Goal: Task Accomplishment & Management: Complete application form

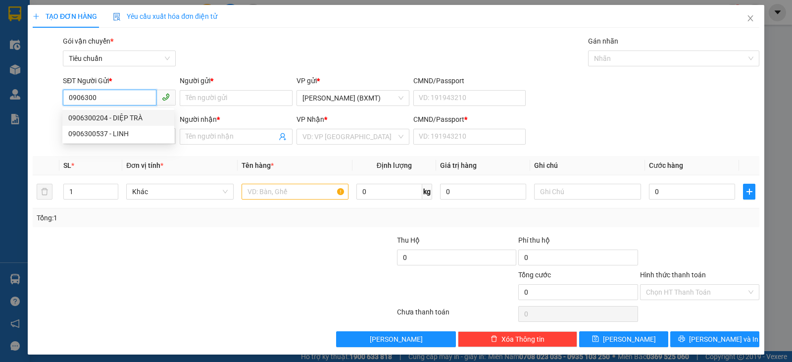
click at [127, 118] on div "0906300204 - DIỆP TRÀ" at bounding box center [118, 117] width 100 height 11
type input "0906300204"
type input "DIỆP TRÀ"
type input "0869844339"
type input "TRƯỜNG"
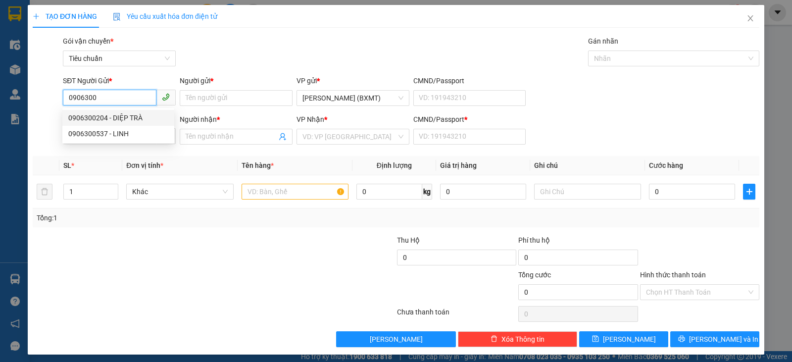
type input "0"
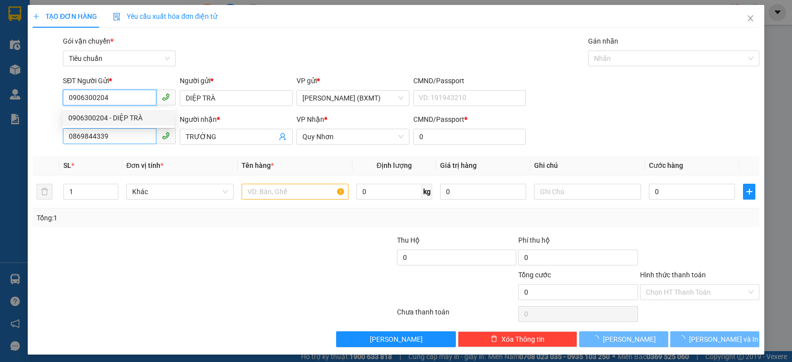
type input "40.000"
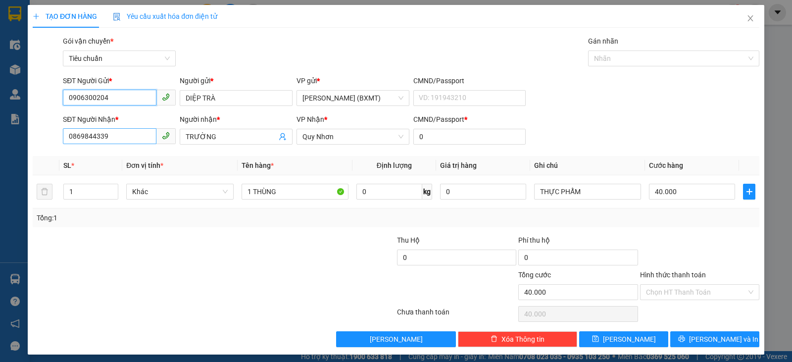
type input "0906300204"
drag, startPoint x: 144, startPoint y: 133, endPoint x: 0, endPoint y: 198, distance: 158.0
click at [0, 198] on div "TẠO ĐƠN HÀNG Yêu cầu xuất hóa đơn điện tử Transit Pickup Surcharge Ids Transit …" at bounding box center [396, 181] width 792 height 362
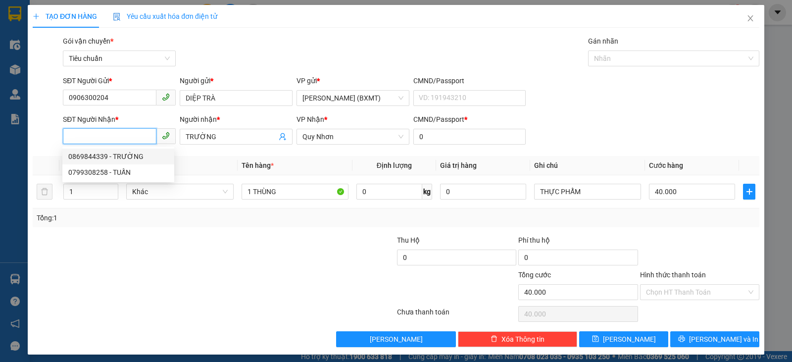
click at [123, 132] on input "SĐT Người Nhận *" at bounding box center [110, 136] width 94 height 16
type input "857"
click at [130, 132] on input "857" at bounding box center [110, 136] width 94 height 16
drag, startPoint x: 130, startPoint y: 132, endPoint x: 0, endPoint y: 129, distance: 130.2
click at [0, 129] on div "TẠO ĐƠN HÀNG Yêu cầu xuất hóa đơn điện tử Transit Pickup Surcharge Ids Transit …" at bounding box center [396, 181] width 792 height 362
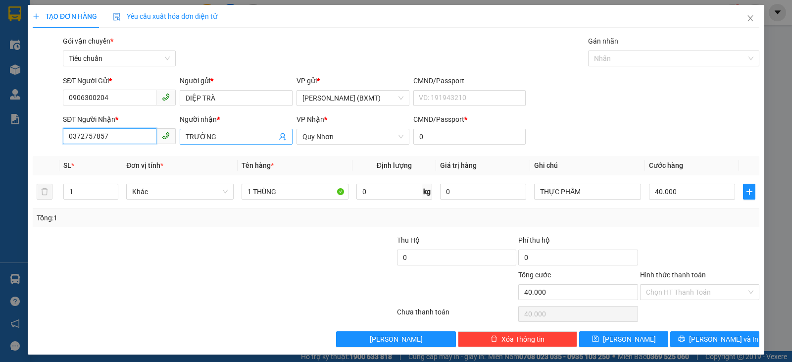
type input "0372757857"
drag, startPoint x: 233, startPoint y: 139, endPoint x: 154, endPoint y: 147, distance: 79.5
click at [154, 147] on div "SĐT Người Nhận * 0372757857 Người nhận * TRƯỜNG TRƯỜNG VP Nhận * Quy Nhơn CMND/…" at bounding box center [411, 131] width 700 height 35
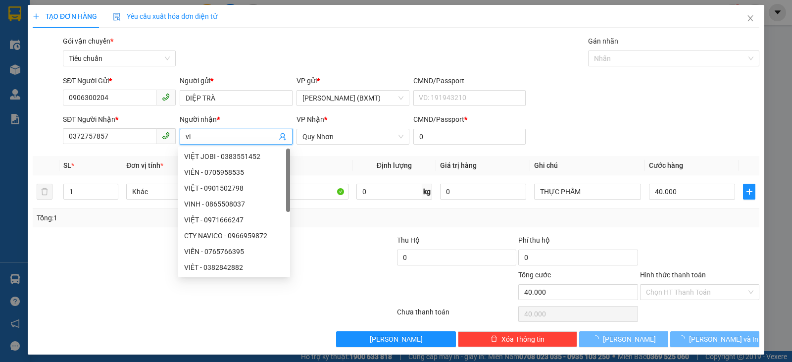
type input "v"
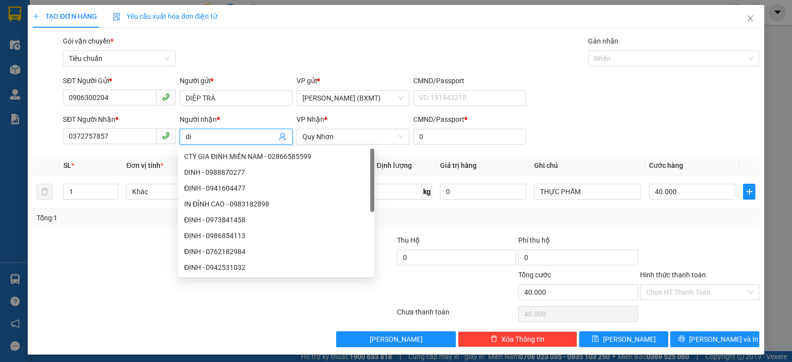
type input "d"
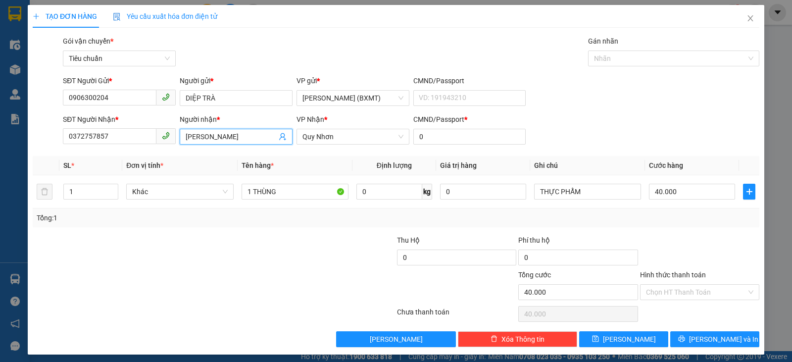
type input "[PERSON_NAME]"
click at [216, 249] on div at bounding box center [153, 252] width 243 height 35
click at [42, 192] on tr "1 Khác 1 THÙNG 0 kg 0 THỰC PHẨM 40.000" at bounding box center [396, 191] width 727 height 33
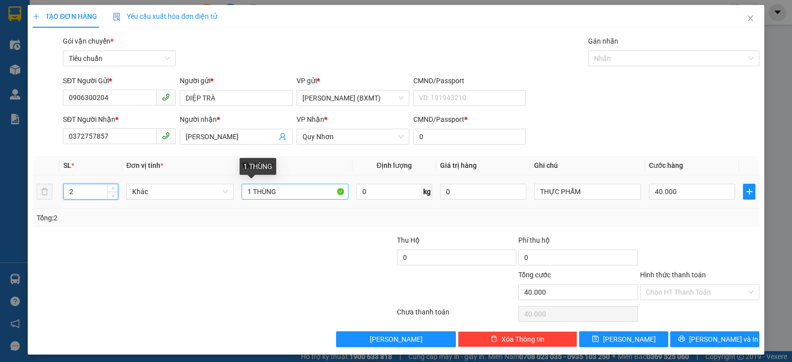
type input "2"
type input "0"
drag, startPoint x: 247, startPoint y: 197, endPoint x: 242, endPoint y: 196, distance: 5.5
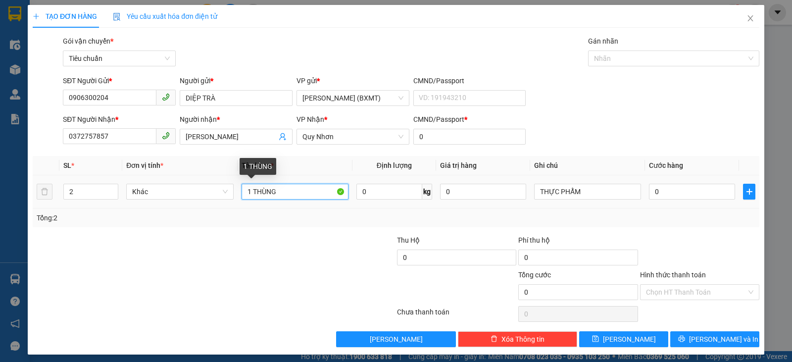
click at [242, 196] on input "1 THÙNG" at bounding box center [295, 192] width 107 height 16
type input "2 THÙNG"
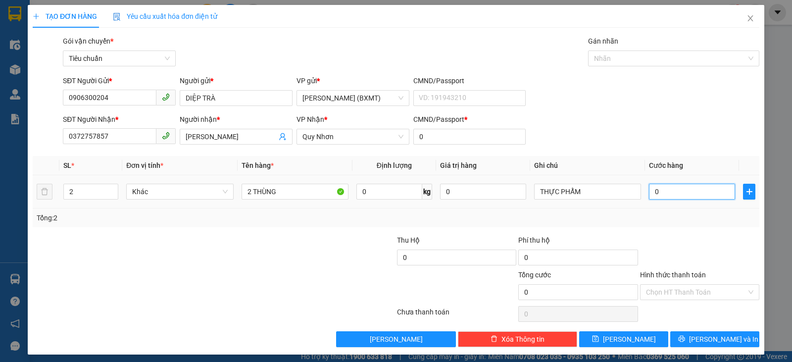
click at [674, 193] on input "0" at bounding box center [692, 192] width 86 height 16
type input "1"
type input "10"
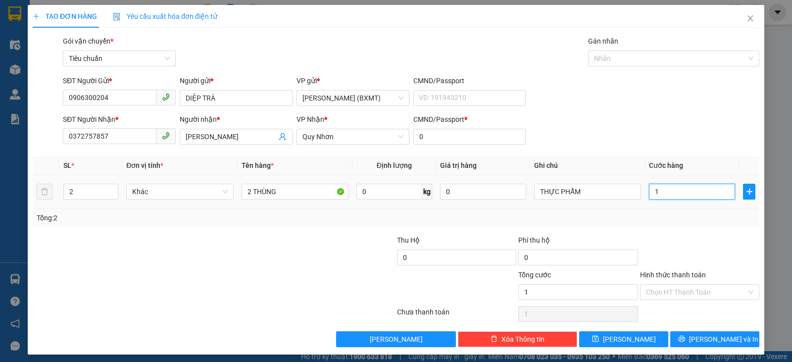
type input "10"
type input "100"
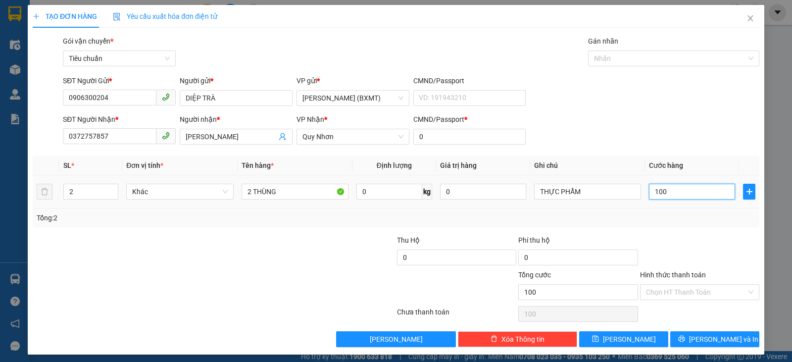
type input "10"
type input "1"
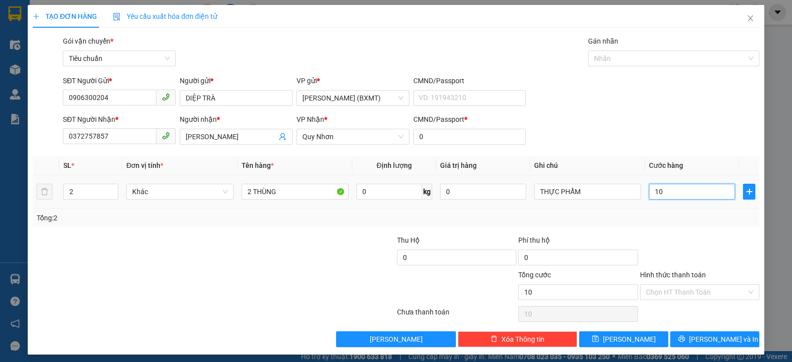
type input "1"
type input "0"
type input "8"
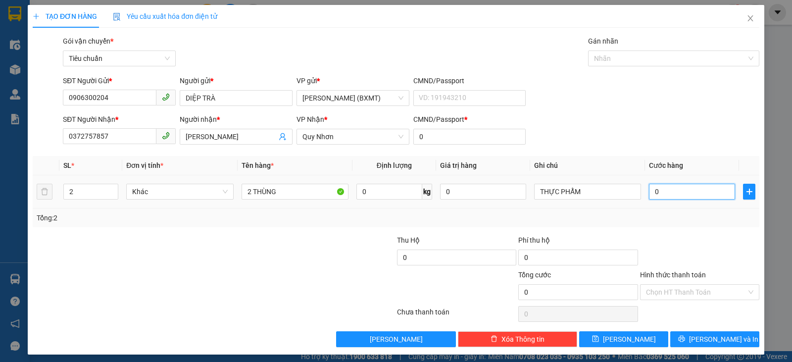
type input "8"
type input "080"
type input "80"
type input "080"
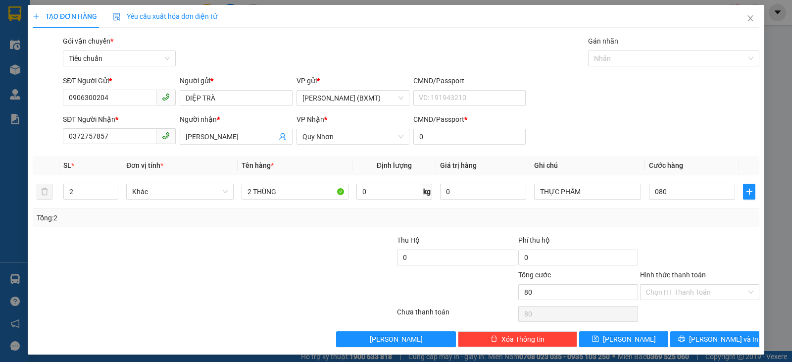
type input "80.000"
click at [677, 221] on div "Tổng: 2" at bounding box center [396, 217] width 719 height 11
click at [717, 336] on span "[PERSON_NAME] và In" at bounding box center [723, 339] width 69 height 11
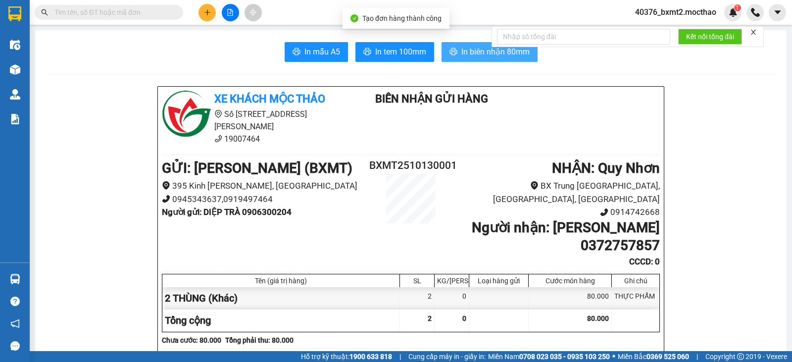
click at [462, 53] on span "In biên nhận 80mm" at bounding box center [495, 52] width 68 height 12
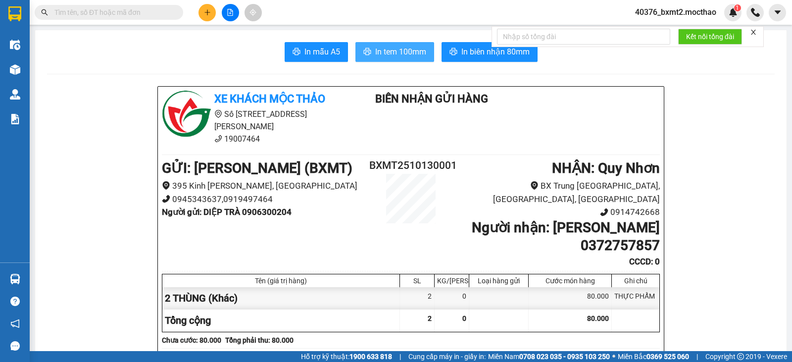
click at [409, 55] on span "In tem 100mm" at bounding box center [400, 52] width 51 height 12
click at [204, 10] on icon "plus" at bounding box center [207, 12] width 7 height 7
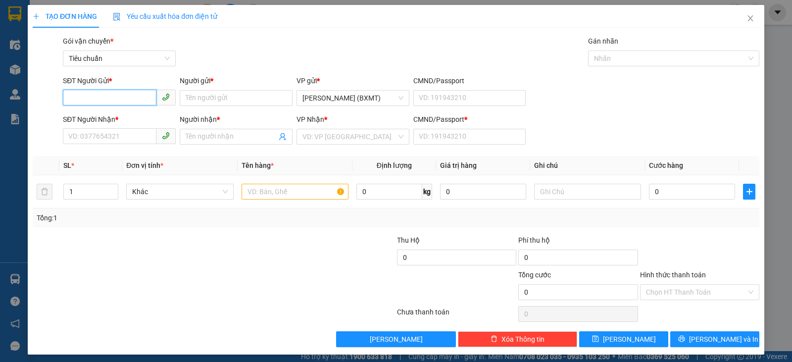
click at [130, 101] on input "SĐT Người Gửi *" at bounding box center [110, 98] width 94 height 16
type input "0978973331"
click at [221, 103] on input "Người gửi *" at bounding box center [236, 98] width 113 height 16
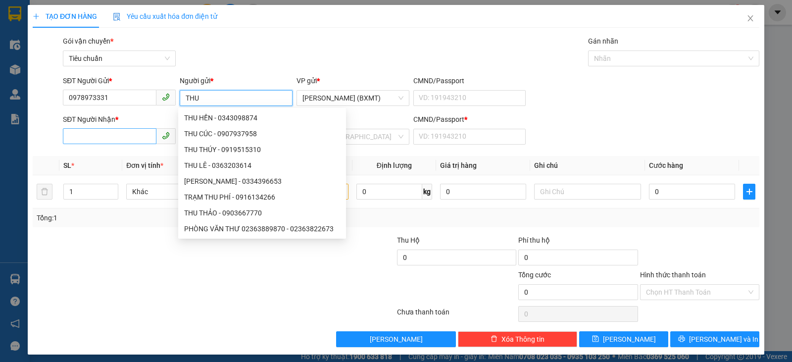
type input "THU"
click at [107, 139] on input "SĐT Người Nhận *" at bounding box center [110, 136] width 94 height 16
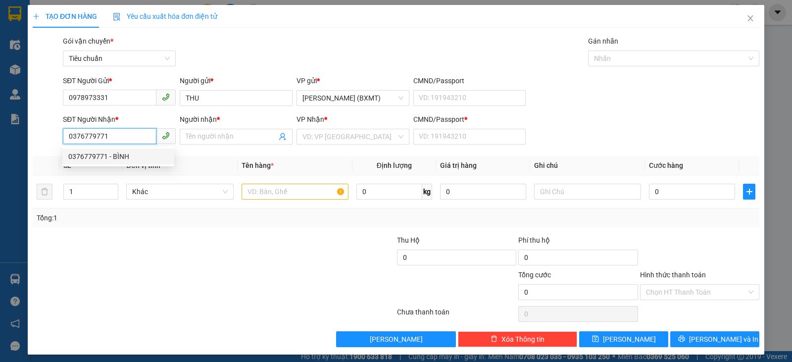
type input "0376779771"
drag, startPoint x: 104, startPoint y: 167, endPoint x: 99, endPoint y: 168, distance: 5.2
click at [99, 168] on div "SL *" at bounding box center [90, 165] width 55 height 11
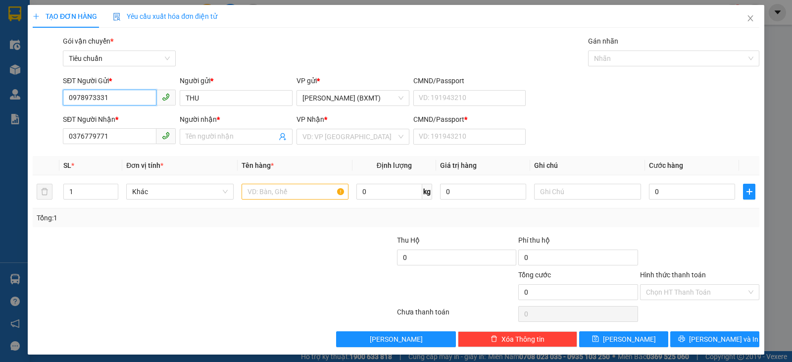
drag, startPoint x: 126, startPoint y: 91, endPoint x: 0, endPoint y: 93, distance: 125.7
click at [0, 95] on div "TẠO ĐƠN HÀNG Yêu cầu xuất hóa đơn điện tử Transit Pickup Surcharge Ids Transit …" at bounding box center [396, 181] width 792 height 362
click at [89, 100] on input "SĐT Người Gửi *" at bounding box center [110, 98] width 94 height 16
type input "09789"
drag, startPoint x: 98, startPoint y: 100, endPoint x: 61, endPoint y: 99, distance: 37.1
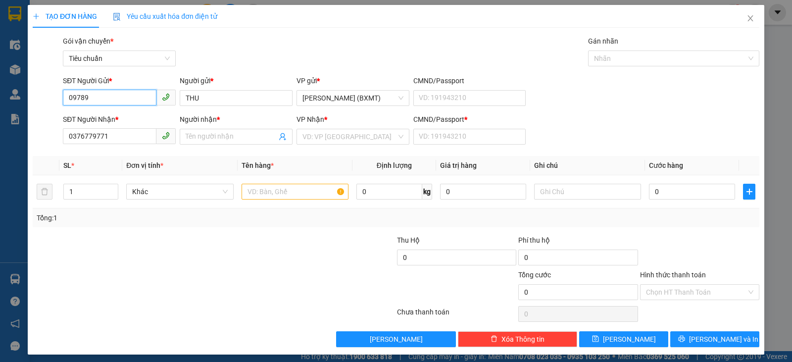
click at [61, 99] on div "SĐT Người Gửi * 09789 09789" at bounding box center [119, 92] width 117 height 35
type input "0978973331"
drag, startPoint x: 246, startPoint y: 99, endPoint x: 166, endPoint y: 100, distance: 80.7
click at [166, 100] on div "SĐT Người Gửi * 0978973331 Người gửi * THU VP gửi * [PERSON_NAME] (BXMT) CMND/P…" at bounding box center [411, 92] width 700 height 35
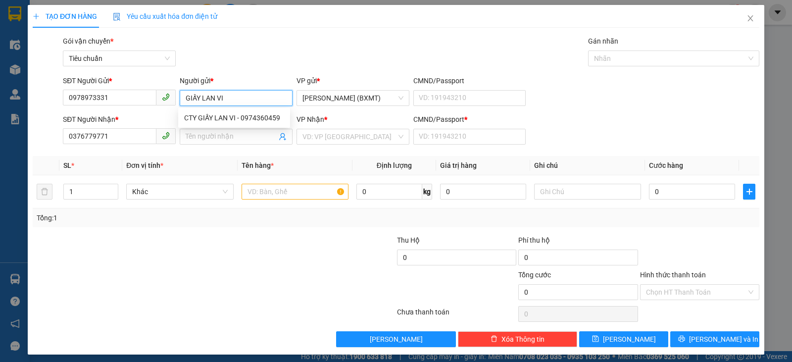
type input "GIẤY LAN VI"
click at [556, 94] on div "SĐT Người Gửi * 0978973331 Người gửi * GIẤY LAN VI VP gửi * [PERSON_NAME] (BXMT…" at bounding box center [411, 92] width 700 height 35
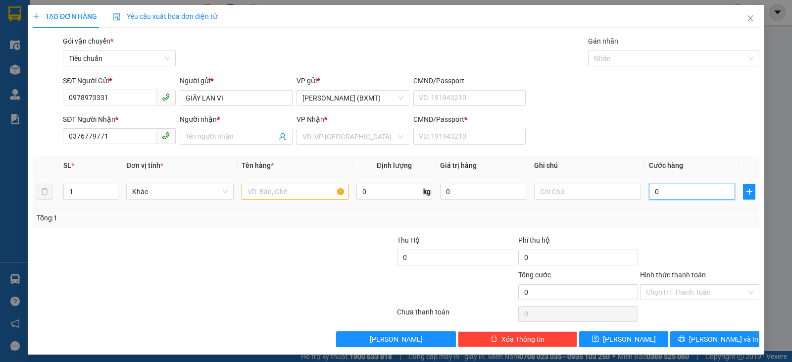
click at [698, 196] on input "0" at bounding box center [692, 192] width 86 height 16
type input "3"
type input "30"
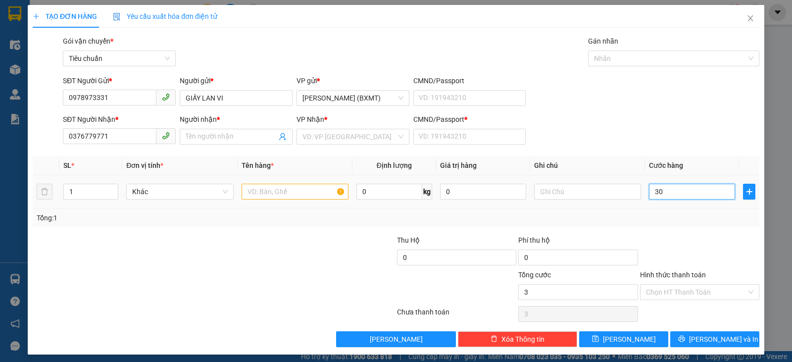
type input "30"
type input "30.000"
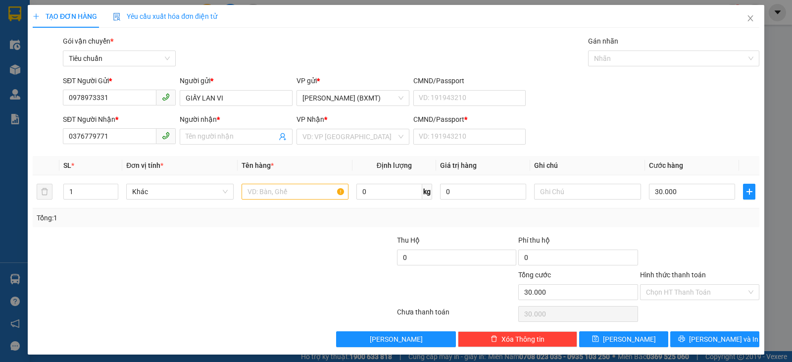
click at [690, 229] on div "Transit Pickup Surcharge Ids Transit Deliver Surcharge Ids Transit Deliver Surc…" at bounding box center [396, 191] width 727 height 311
click at [576, 194] on input "text" at bounding box center [587, 192] width 107 height 16
type input "GIẤY"
click at [286, 186] on input "text" at bounding box center [295, 192] width 107 height 16
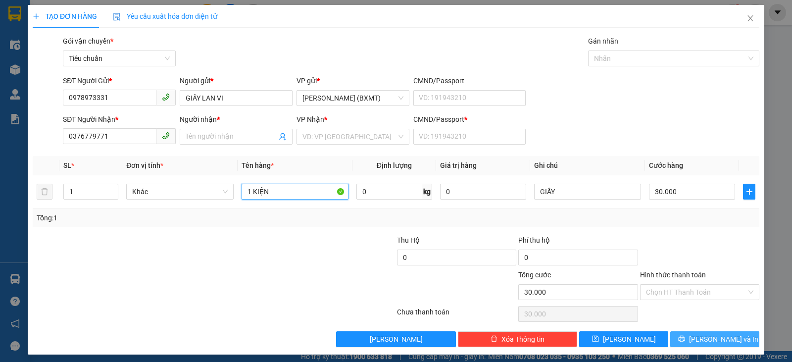
type input "1 KIỆN"
click at [712, 339] on span "[PERSON_NAME] và In" at bounding box center [723, 339] width 69 height 11
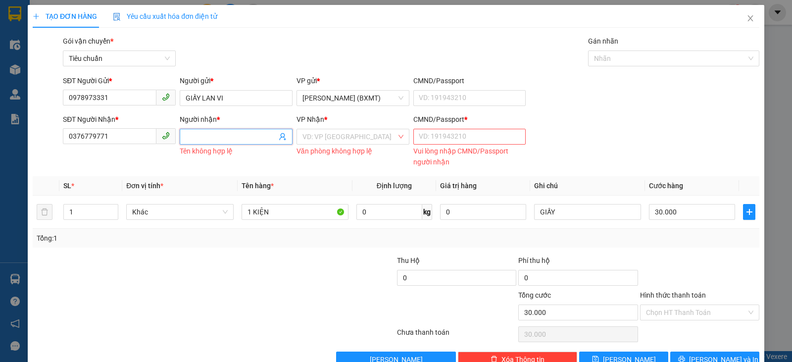
click at [249, 135] on input "Người nhận *" at bounding box center [231, 136] width 91 height 11
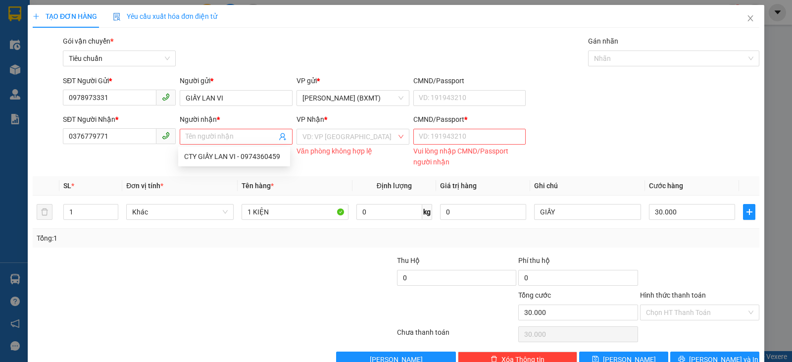
click at [125, 155] on div "SĐT Người Nhận * 0376779771" at bounding box center [119, 141] width 117 height 55
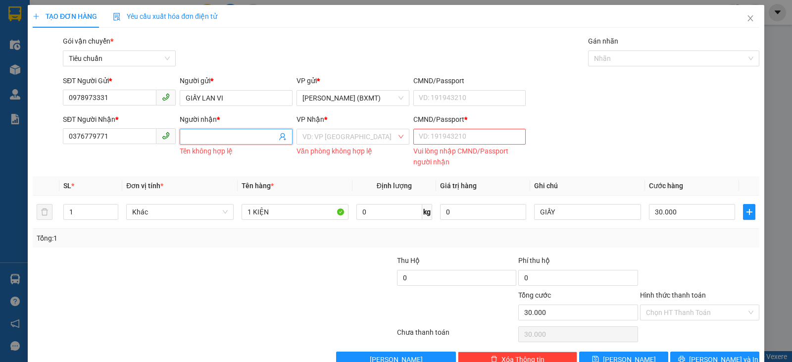
click at [254, 132] on input "Người nhận *" at bounding box center [231, 136] width 91 height 11
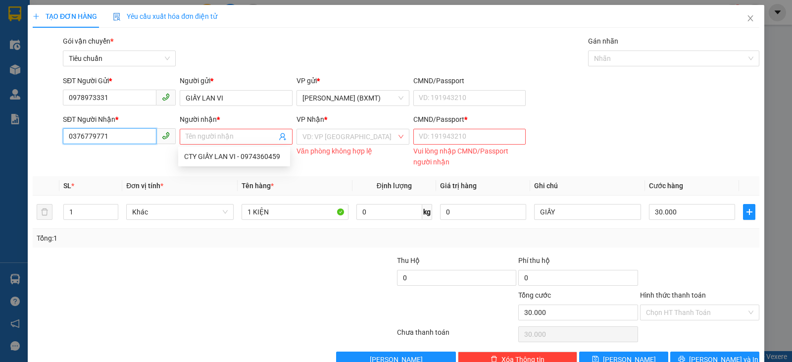
click at [123, 143] on input "0376779771" at bounding box center [110, 136] width 94 height 16
click at [125, 138] on input "0376779771" at bounding box center [110, 136] width 94 height 16
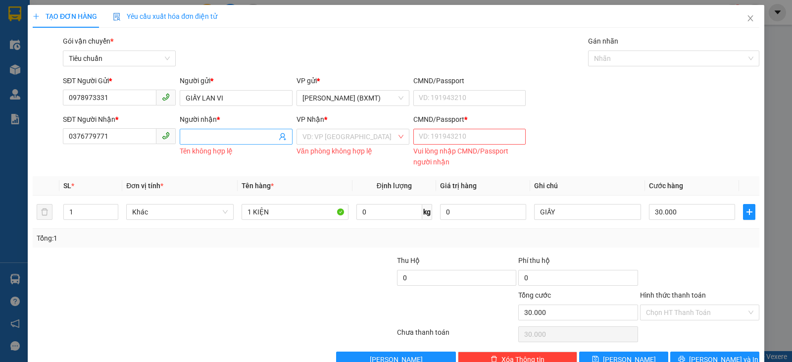
click at [207, 136] on input "Người nhận *" at bounding box center [231, 136] width 91 height 11
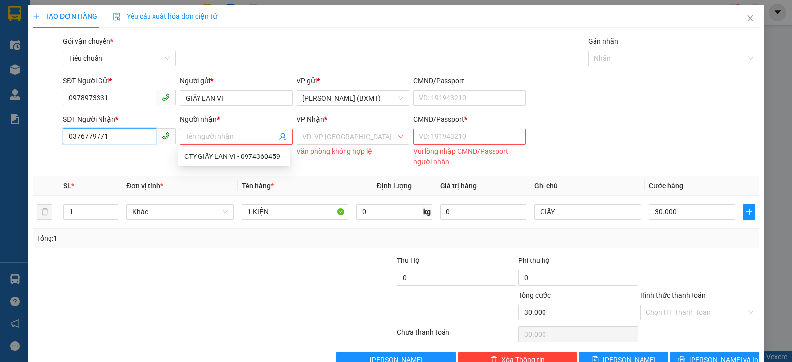
click at [128, 137] on input "0376779771" at bounding box center [110, 136] width 94 height 16
click at [128, 138] on input "0376779771" at bounding box center [110, 136] width 94 height 16
click at [119, 143] on input "0376779771" at bounding box center [110, 136] width 94 height 16
drag, startPoint x: 125, startPoint y: 135, endPoint x: 0, endPoint y: 137, distance: 125.2
click at [0, 137] on div "TẠO ĐƠN HÀNG Yêu cầu xuất hóa đơn điện tử Transit Pickup Surcharge Ids Transit …" at bounding box center [396, 181] width 792 height 362
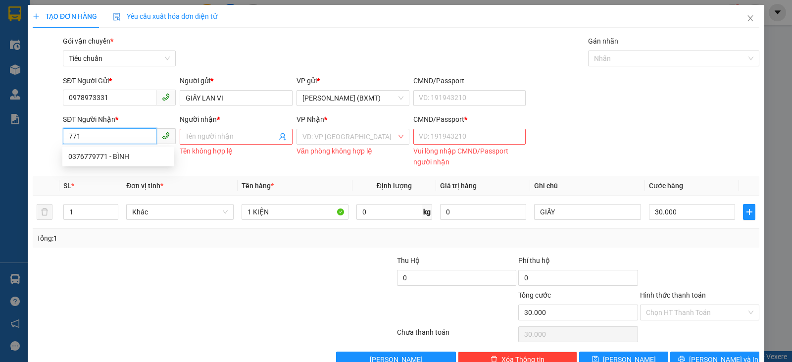
click at [80, 137] on input "771" at bounding box center [110, 136] width 94 height 16
click at [95, 157] on div "0376779771 - BÌNH" at bounding box center [118, 156] width 100 height 11
type input "0376779771"
type input "BÌNH"
type input "0"
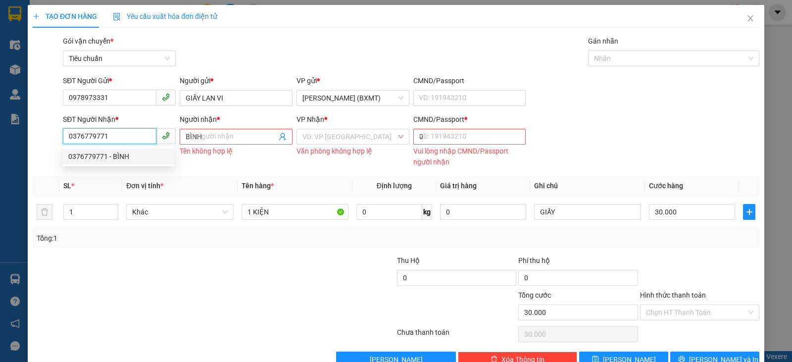
type input "100.000"
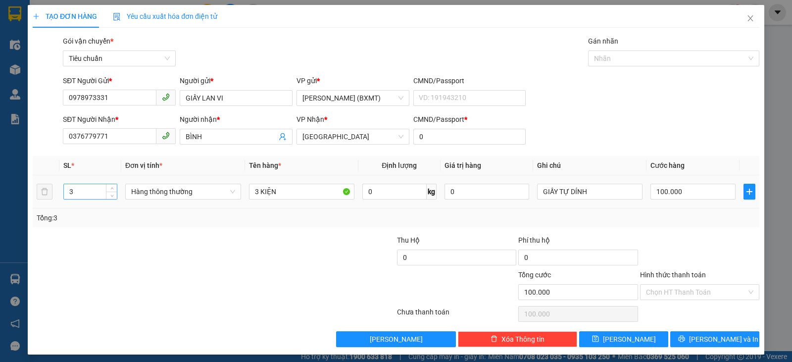
drag, startPoint x: 89, startPoint y: 192, endPoint x: 83, endPoint y: 193, distance: 6.0
click at [83, 193] on input "3" at bounding box center [90, 191] width 53 height 15
drag, startPoint x: 85, startPoint y: 193, endPoint x: 0, endPoint y: 159, distance: 91.4
click at [0, 159] on div "TẠO ĐƠN HÀNG Yêu cầu xuất hóa đơn điện tử Transit Pickup Surcharge Ids Transit …" at bounding box center [396, 181] width 792 height 362
click at [186, 186] on span "Hàng thông thường" at bounding box center [183, 191] width 104 height 15
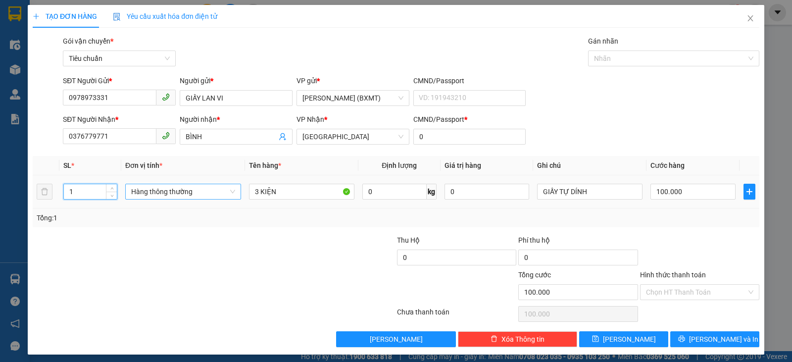
type input "1"
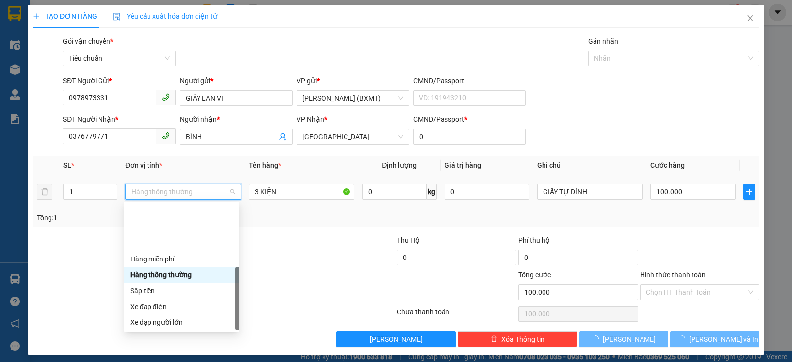
type input "0"
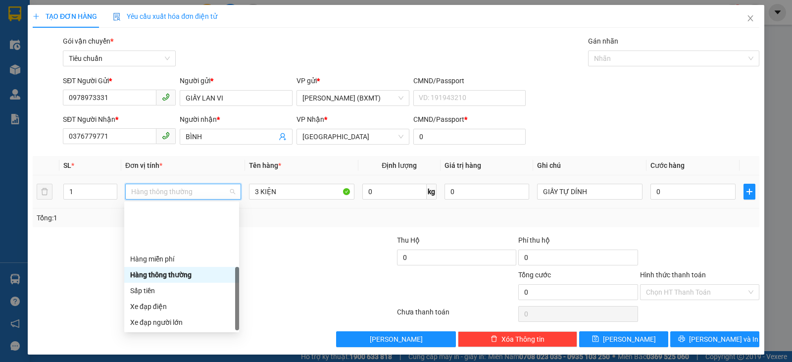
scroll to position [63, 0]
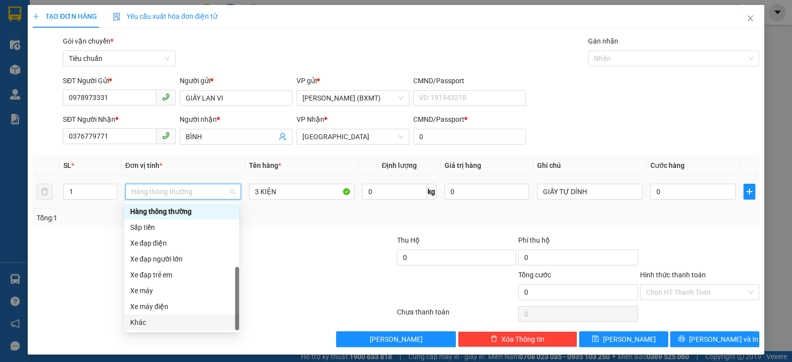
drag, startPoint x: 149, startPoint y: 321, endPoint x: 181, endPoint y: 283, distance: 49.6
click at [151, 320] on div "Khác" at bounding box center [181, 322] width 103 height 11
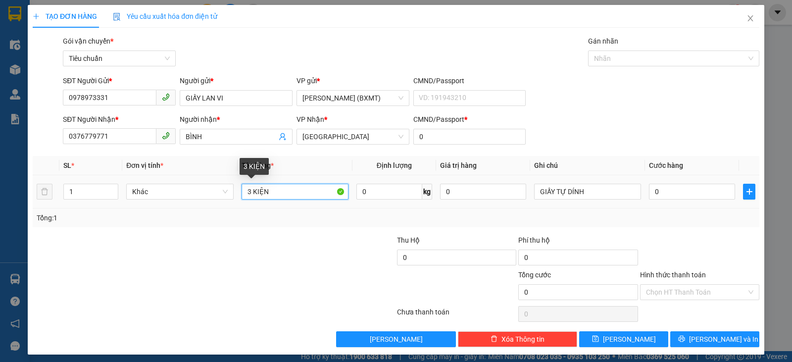
drag, startPoint x: 249, startPoint y: 194, endPoint x: 243, endPoint y: 192, distance: 6.7
click at [243, 192] on input "3 KIỆN" at bounding box center [295, 192] width 107 height 16
type input "1 KIỆN"
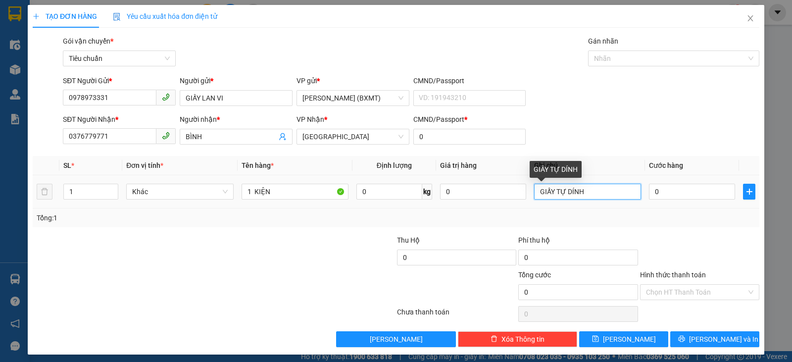
drag, startPoint x: 608, startPoint y: 193, endPoint x: 553, endPoint y: 190, distance: 54.5
click at [553, 190] on input "GIẤY TỰ DÍNH" at bounding box center [587, 192] width 107 height 16
type input "GIẤY"
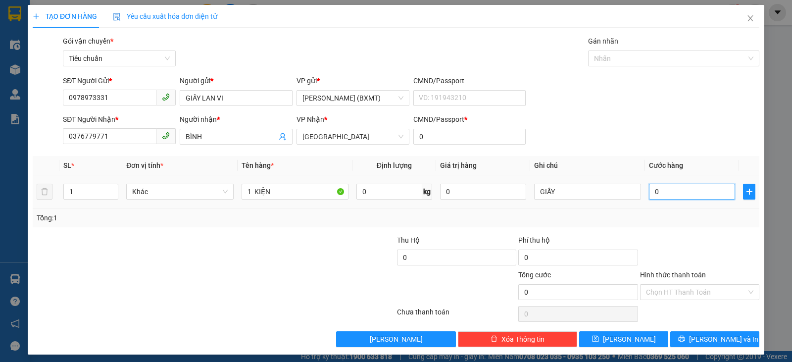
click at [691, 192] on input "0" at bounding box center [692, 192] width 86 height 16
type input "3"
type input "30"
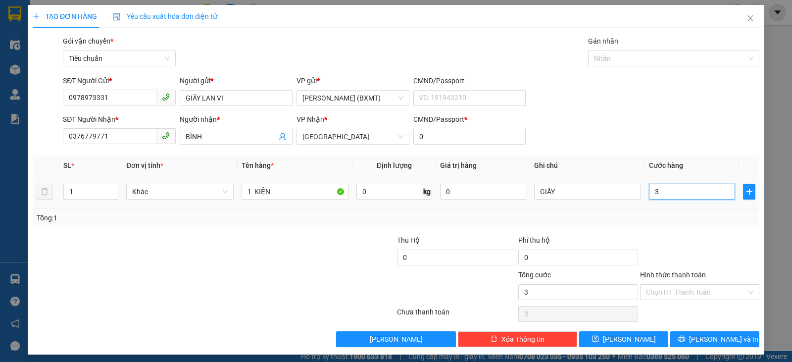
type input "30"
type input "30.000"
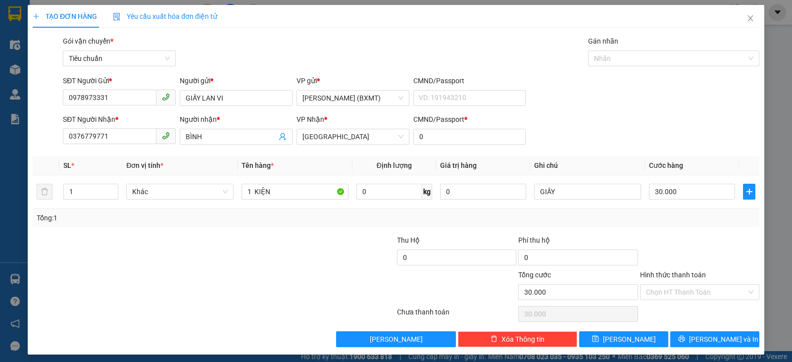
click at [700, 245] on div at bounding box center [699, 252] width 121 height 35
click at [696, 343] on button "[PERSON_NAME] và In" at bounding box center [714, 339] width 89 height 16
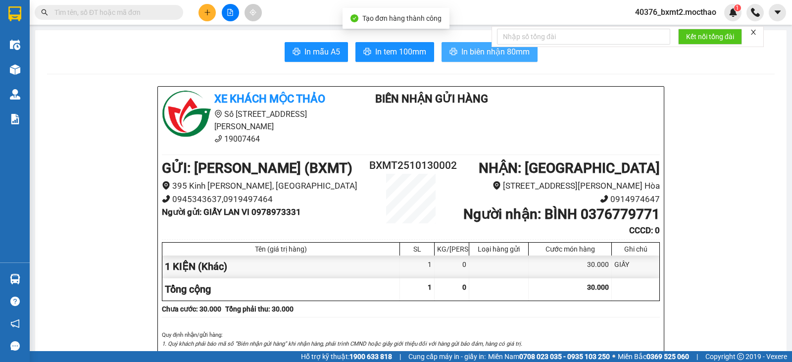
click at [487, 51] on span "In biên nhận 80mm" at bounding box center [495, 52] width 68 height 12
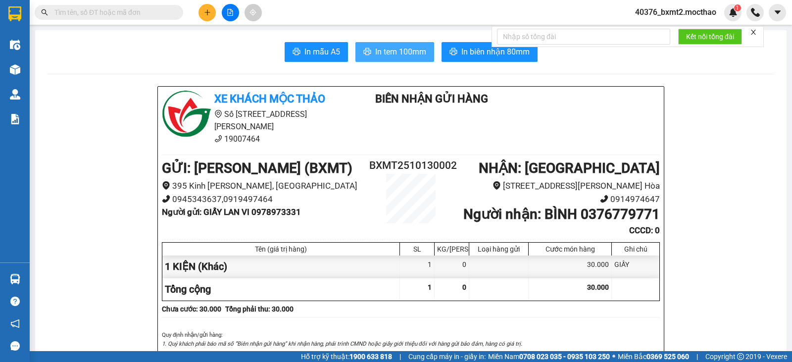
click at [383, 51] on span "In tem 100mm" at bounding box center [400, 52] width 51 height 12
click at [200, 10] on button at bounding box center [206, 12] width 17 height 17
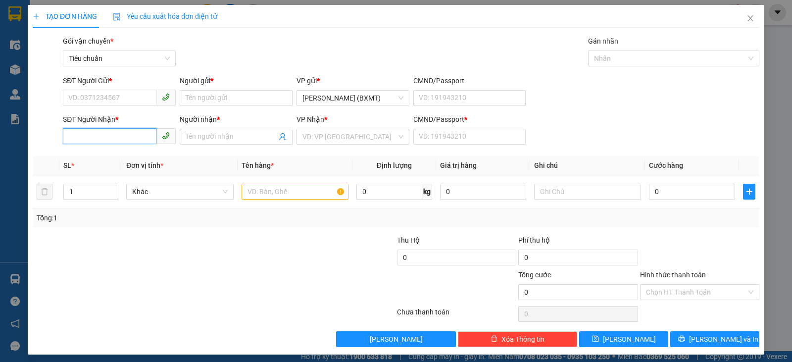
click at [122, 138] on input "SĐT Người Nhận *" at bounding box center [110, 136] width 94 height 16
click at [125, 139] on input "0387841478" at bounding box center [110, 136] width 94 height 16
type input "0387841478"
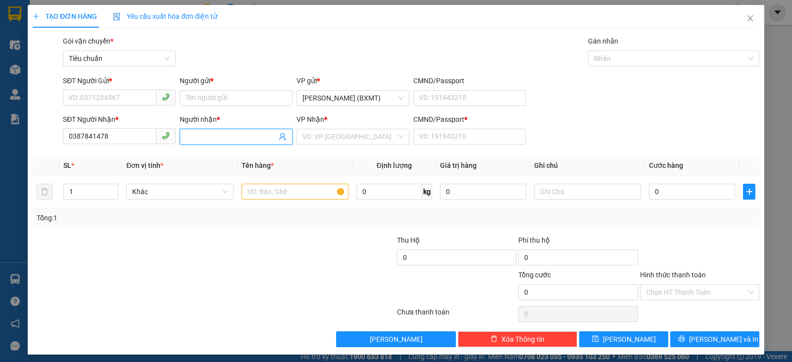
click at [193, 129] on span at bounding box center [236, 137] width 113 height 16
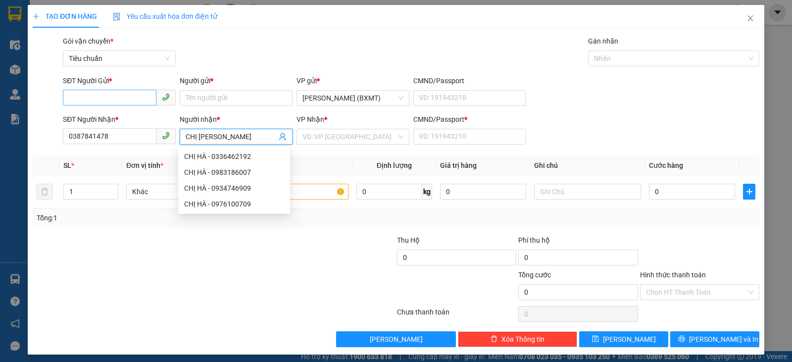
type input "CHỊ [PERSON_NAME]"
click at [110, 96] on input "SĐT Người Gửi *" at bounding box center [110, 98] width 94 height 16
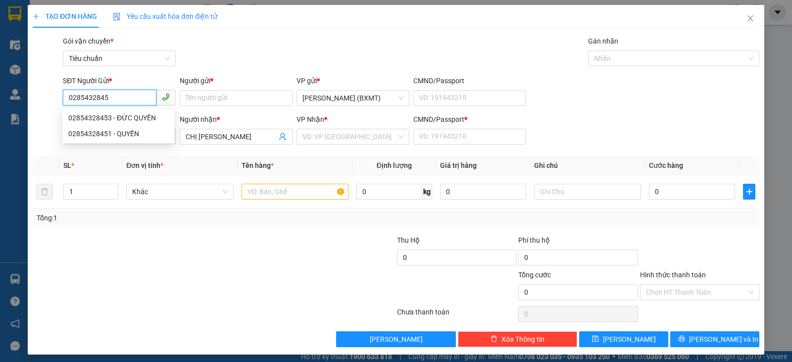
type input "02854328451"
click at [134, 111] on div "02854328451 - QUYỀN" at bounding box center [118, 118] width 112 height 16
type input "QUYỀN"
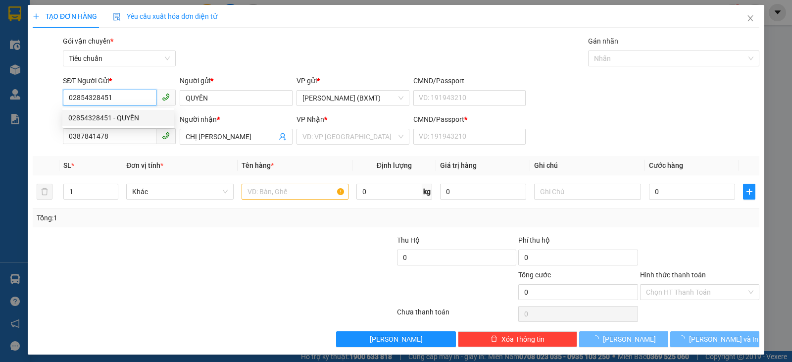
type input "20.000"
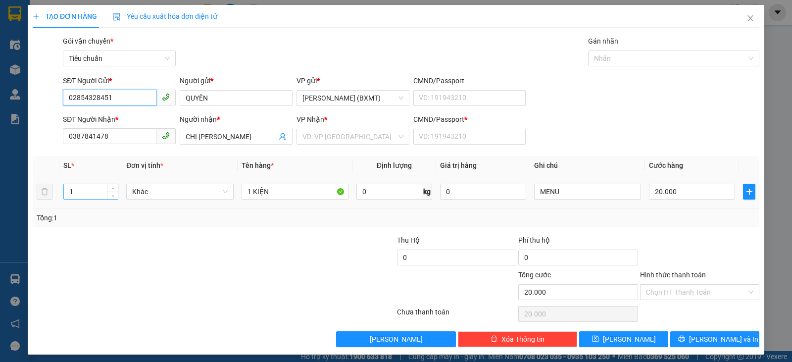
type input "02854328451"
drag, startPoint x: 90, startPoint y: 194, endPoint x: 0, endPoint y: 191, distance: 90.1
click at [0, 191] on div "TẠO ĐƠN HÀNG Yêu cầu xuất hóa đơn điện tử Transit Pickup Surcharge Ids Transit …" at bounding box center [396, 181] width 792 height 362
click at [170, 200] on div "Khác" at bounding box center [179, 192] width 107 height 20
click at [694, 191] on input "20.000" at bounding box center [692, 192] width 86 height 16
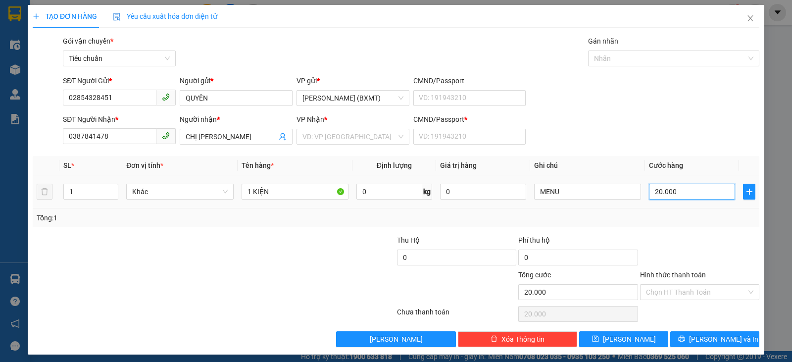
type input "4"
type input "40"
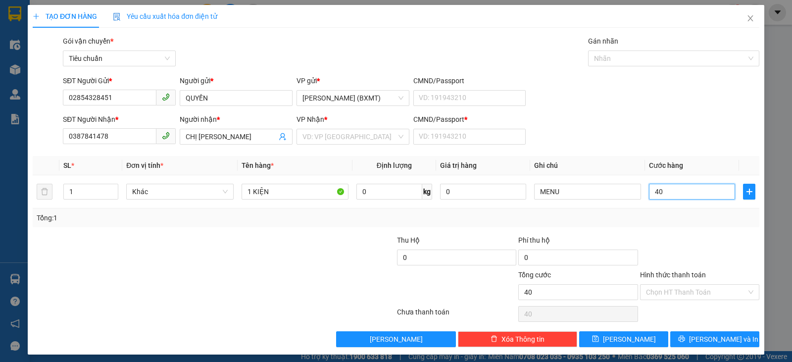
type input "40"
type input "40.000"
click at [697, 246] on div at bounding box center [699, 252] width 121 height 35
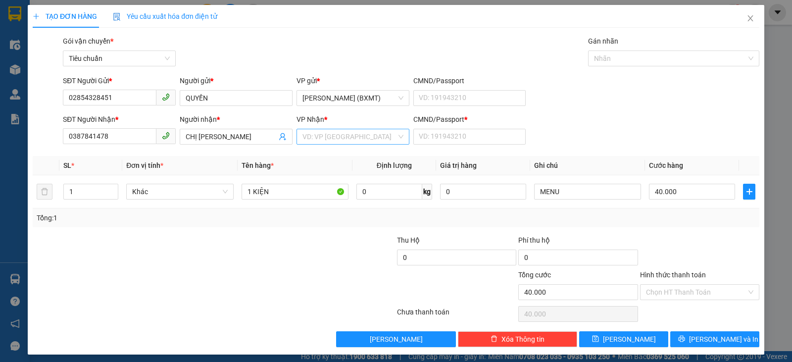
click at [341, 139] on input "search" at bounding box center [349, 136] width 94 height 15
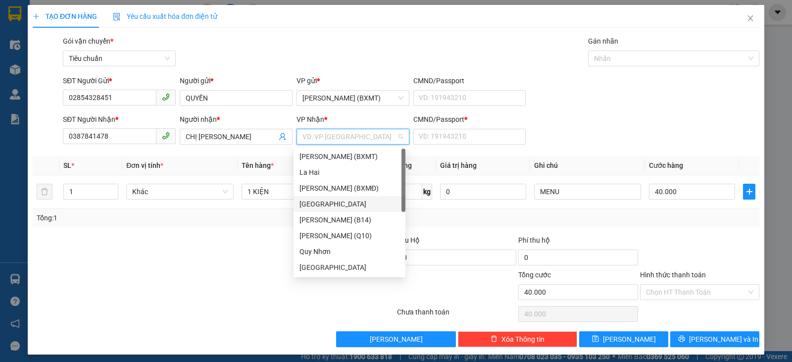
click at [318, 203] on div "[GEOGRAPHIC_DATA]" at bounding box center [349, 203] width 100 height 11
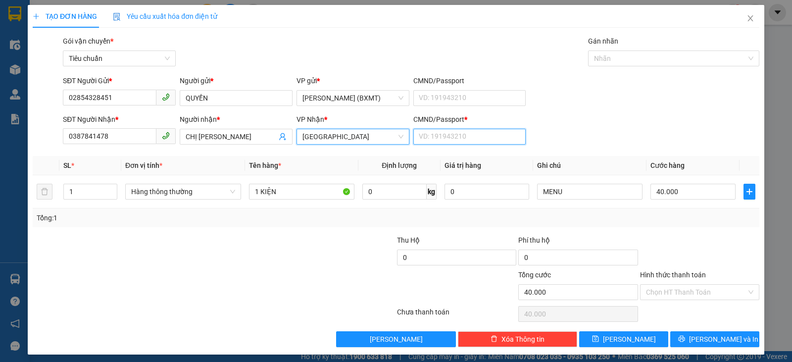
click at [456, 138] on input "CMND/Passport *" at bounding box center [469, 137] width 113 height 16
type input "0"
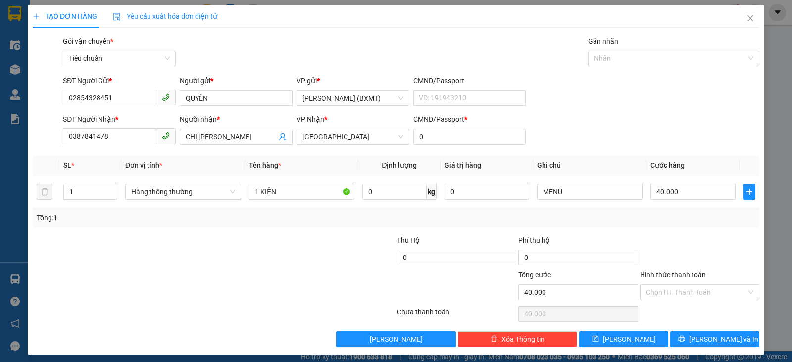
click at [745, 107] on div "SĐT Người Gửi * 02854328451 Người gửi * QUYỀN VP gửi * [PERSON_NAME] (BXMT) CMN…" at bounding box center [411, 92] width 700 height 35
click at [205, 196] on span "Hàng thông thường" at bounding box center [183, 191] width 104 height 15
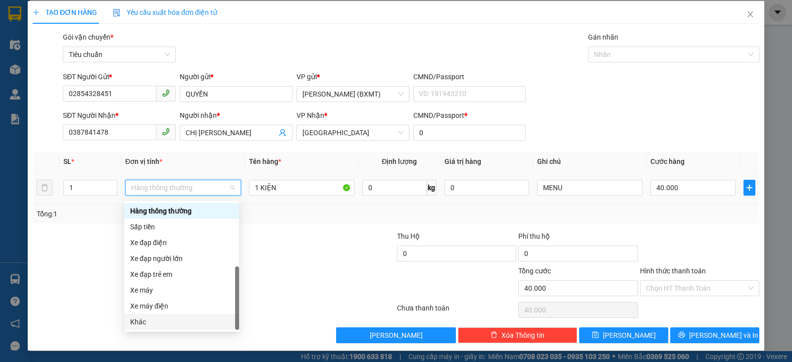
scroll to position [4, 0]
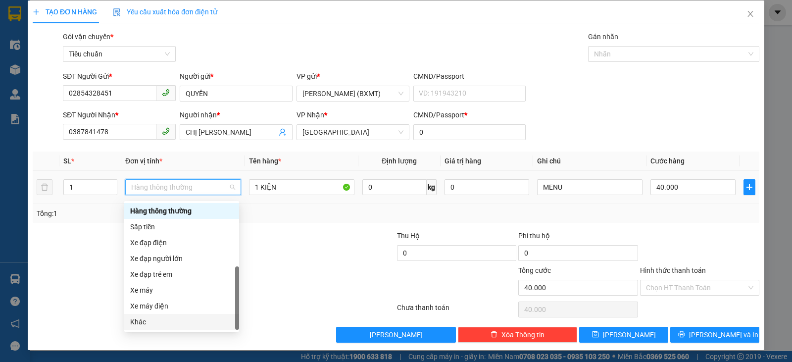
click at [156, 320] on div "Khác" at bounding box center [181, 321] width 103 height 11
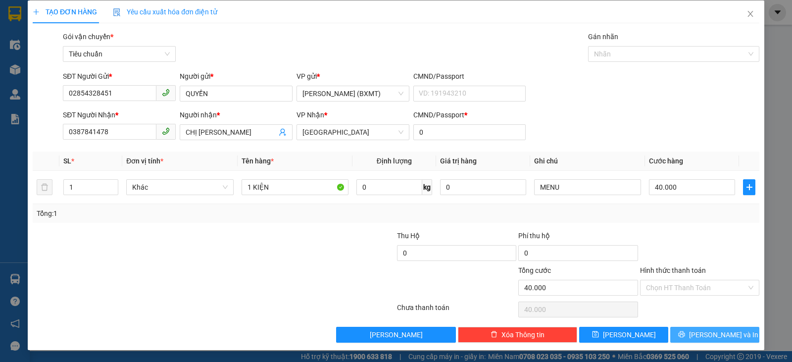
click at [685, 337] on icon "printer" at bounding box center [681, 334] width 7 height 7
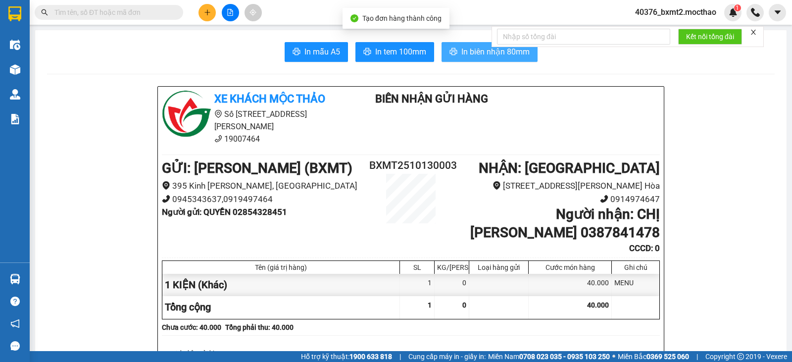
click at [476, 53] on span "In biên nhận 80mm" at bounding box center [495, 52] width 68 height 12
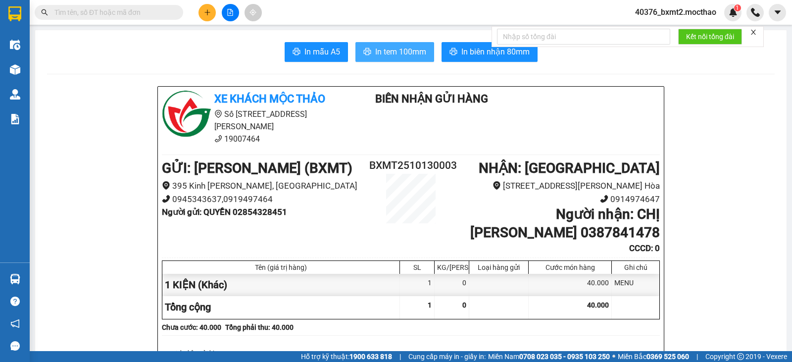
click at [394, 57] on span "In tem 100mm" at bounding box center [400, 52] width 51 height 12
